Goal: Task Accomplishment & Management: Manage account settings

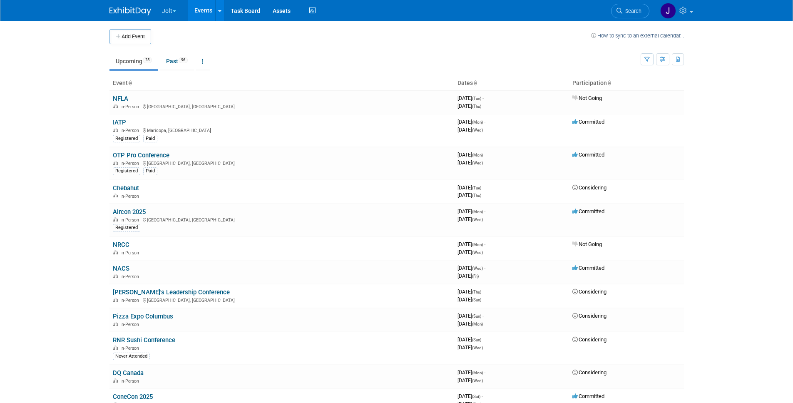
click at [281, 40] on td at bounding box center [371, 36] width 440 height 15
click at [130, 187] on link "Chebahut" at bounding box center [126, 187] width 26 height 7
click at [702, 47] on body "Jolt Choose Workspace: Jolt SmartSense by Digi Events Events Add Event Bulk Upl…" at bounding box center [396, 201] width 793 height 403
click at [686, 5] on link at bounding box center [675, 10] width 41 height 21
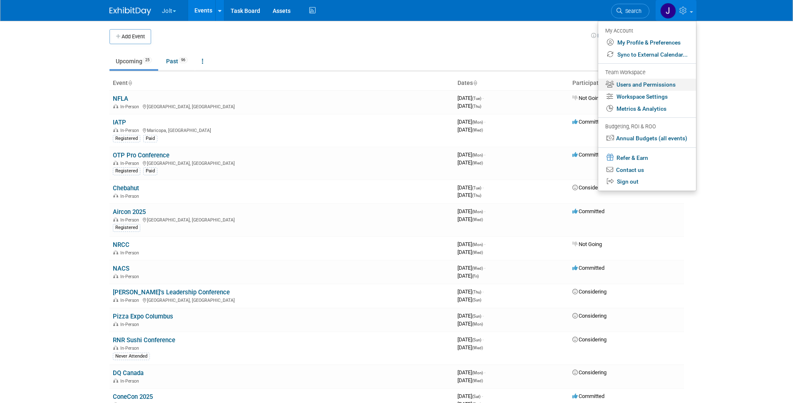
click at [642, 84] on link "Users and Permissions" at bounding box center [647, 85] width 98 height 12
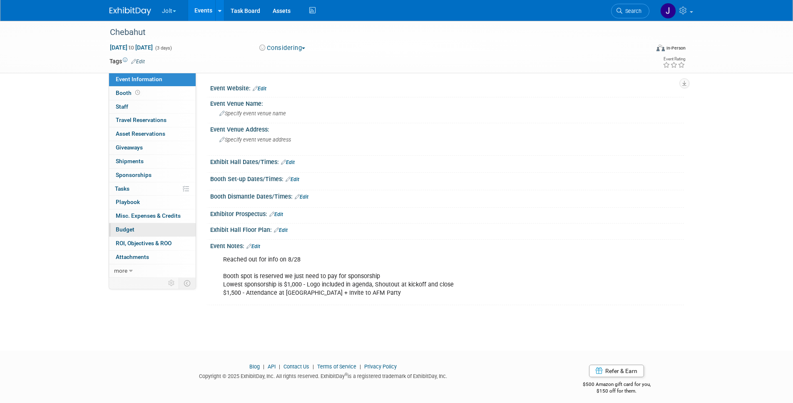
click at [134, 226] on link "Budget" at bounding box center [152, 229] width 87 height 13
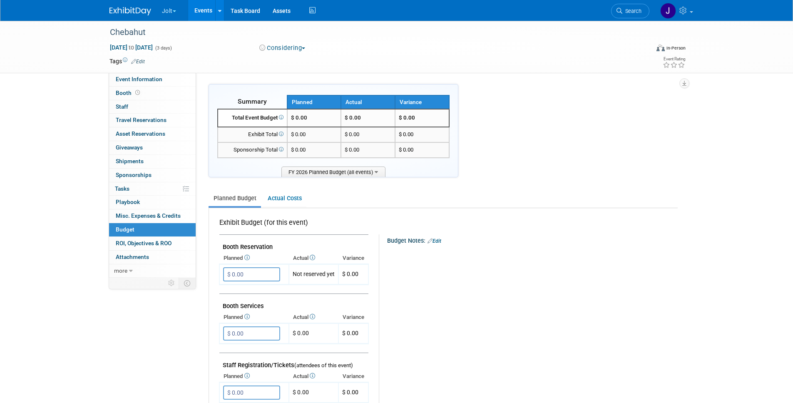
click at [72, 178] on div "Chebahut [DATE] to [DATE] (3 days) [DATE] to [DATE] Considering Committed Consi…" at bounding box center [396, 395] width 793 height 749
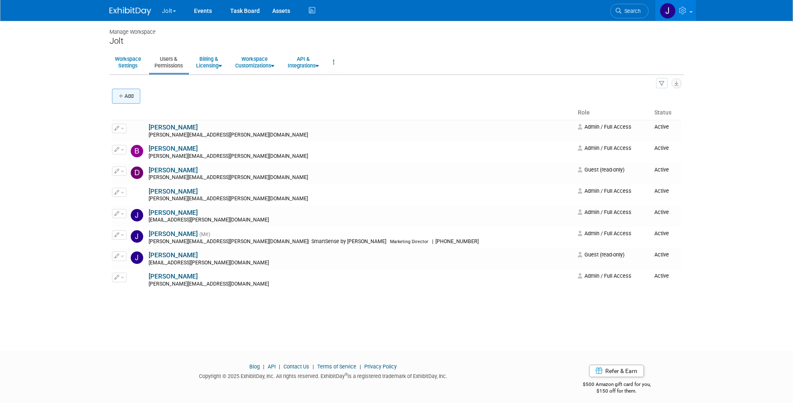
click at [134, 94] on button "Add" at bounding box center [126, 96] width 28 height 15
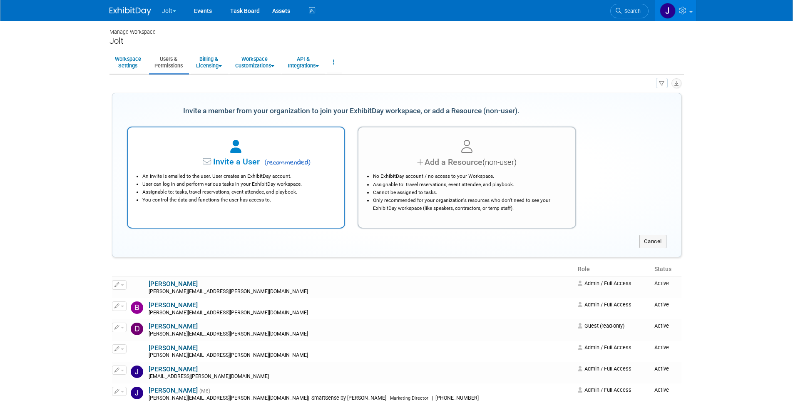
click at [233, 164] on span "Invite a User" at bounding box center [210, 162] width 99 height 10
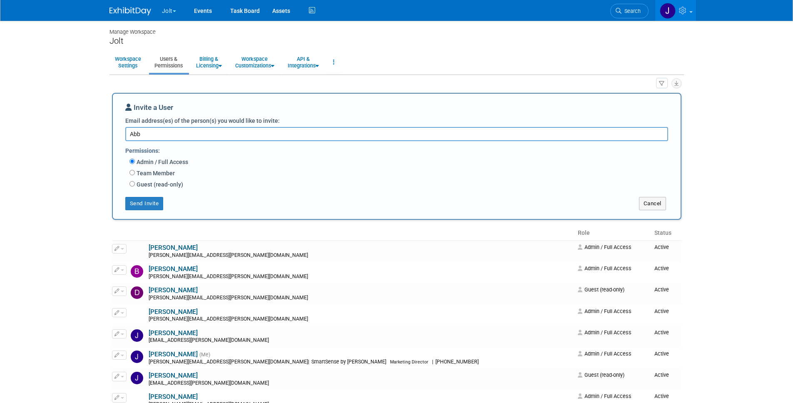
click at [173, 133] on textarea "Abb" at bounding box center [396, 134] width 543 height 14
paste textarea "y.Allison@digi.com"
type textarea "Abby.Allison@digi.com"
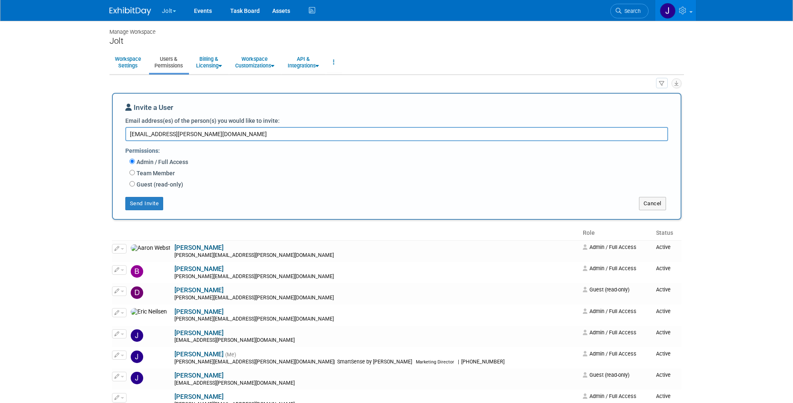
click at [75, 175] on body "Jolt Choose Workspace: Jolt" at bounding box center [396, 201] width 793 height 403
click at [152, 171] on label "Team Member" at bounding box center [155, 173] width 40 height 8
click at [135, 171] on input "Team Member" at bounding box center [131, 172] width 5 height 5
radio input "true"
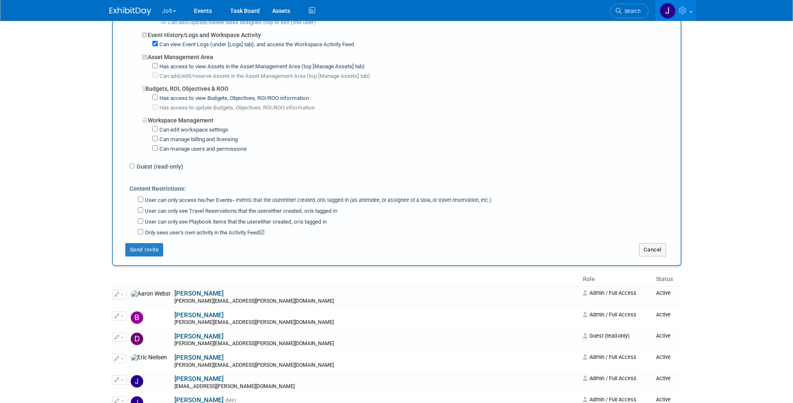
scroll to position [721, 0]
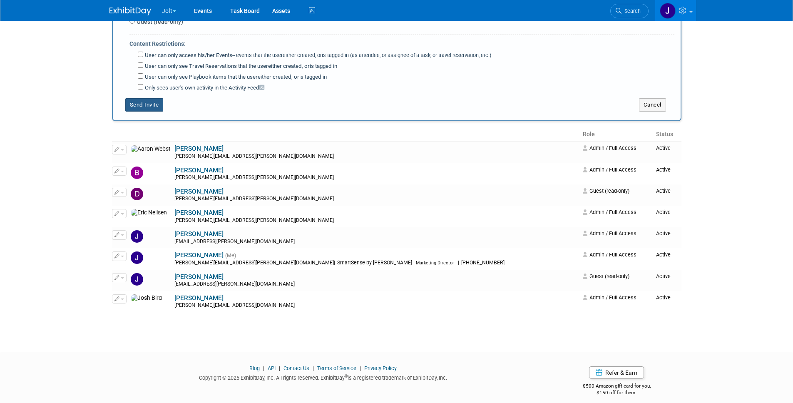
click at [141, 98] on button "Send Invite" at bounding box center [144, 104] width 38 height 13
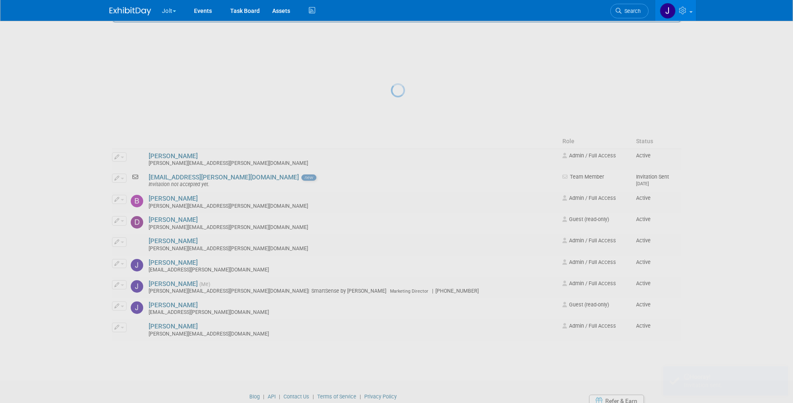
scroll to position [0, 0]
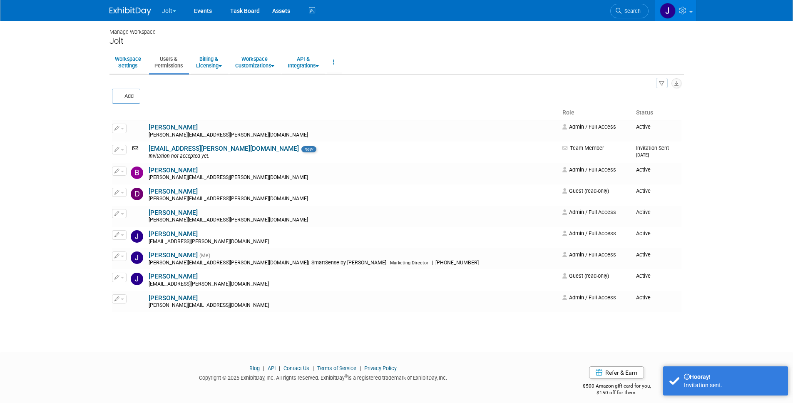
click at [53, 142] on body "Jolt Choose Workspace: Jolt" at bounding box center [396, 201] width 793 height 403
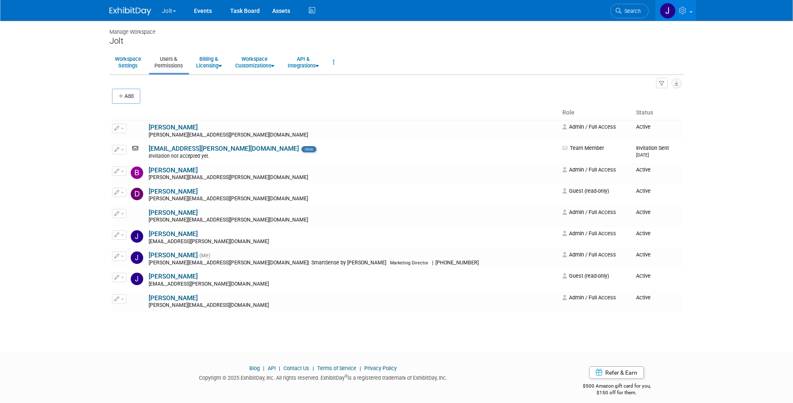
click at [59, 98] on body "Jolt Choose Workspace: Jolt" at bounding box center [396, 201] width 793 height 403
click at [79, 335] on body "Jolt Choose Workspace: Jolt" at bounding box center [396, 201] width 793 height 403
click at [60, 137] on body "Jolt Choose Workspace: Jolt" at bounding box center [396, 201] width 793 height 403
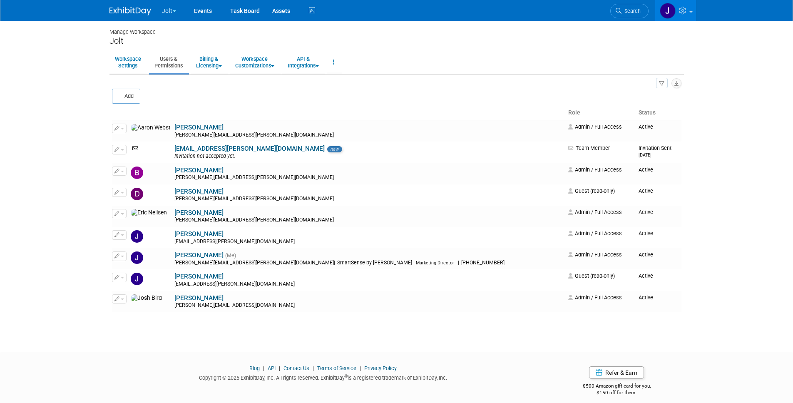
click at [58, 111] on body "Jolt Choose Workspace: Jolt" at bounding box center [396, 201] width 793 height 403
click at [60, 107] on body "Jolt Choose Workspace: Jolt" at bounding box center [396, 201] width 793 height 403
